Goal: Find contact information: Find contact information

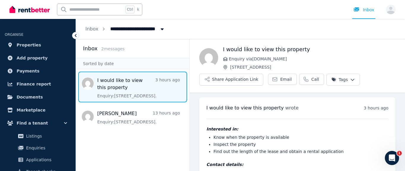
scroll to position [24, 0]
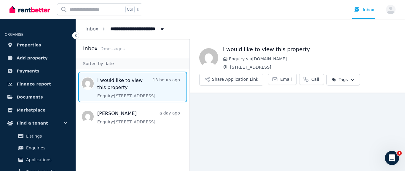
click at [119, 79] on span "Message list" at bounding box center [132, 87] width 113 height 31
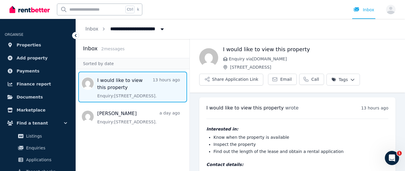
scroll to position [24, 0]
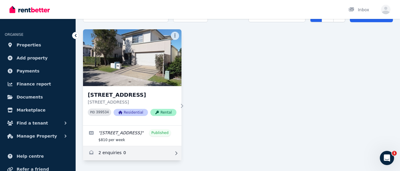
click at [107, 152] on link "Enquiries for 75/1 Celestial Ct, Carina" at bounding box center [132, 153] width 98 height 14
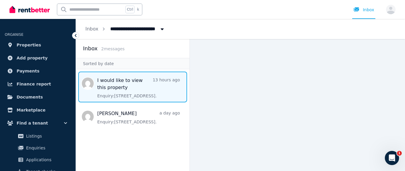
click at [120, 79] on span "Message list" at bounding box center [132, 87] width 113 height 31
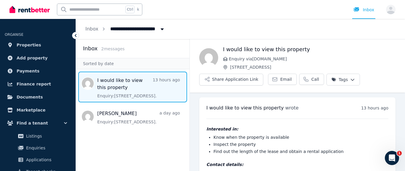
scroll to position [24, 0]
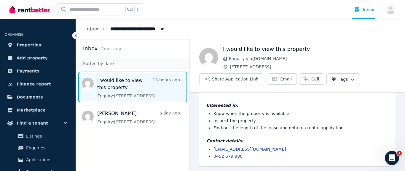
click at [243, 148] on link "[EMAIL_ADDRESS][DOMAIN_NAME]" at bounding box center [249, 149] width 73 height 5
click at [148, 130] on nav "I would like to view this property 13 hours ago Enquiry: 75/1 Celestial Ct, Car…" at bounding box center [132, 100] width 113 height 62
click at [157, 136] on aside "Inbox 2 message s Sorted by date I would like to view this property 13 hours ag…" at bounding box center [133, 105] width 114 height 132
drag, startPoint x: 275, startPoint y: 65, endPoint x: 230, endPoint y: 66, distance: 45.1
click at [230, 66] on span "[STREET_ADDRESS]" at bounding box center [312, 67] width 165 height 6
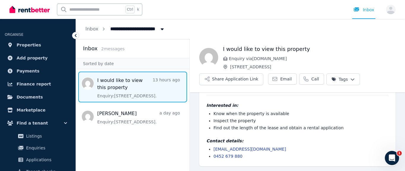
copy span "[STREET_ADDRESS]"
click at [299, 58] on span "Enquiry via RealEstate.com.au" at bounding box center [312, 59] width 166 height 6
